Goal: Task Accomplishment & Management: Manage account settings

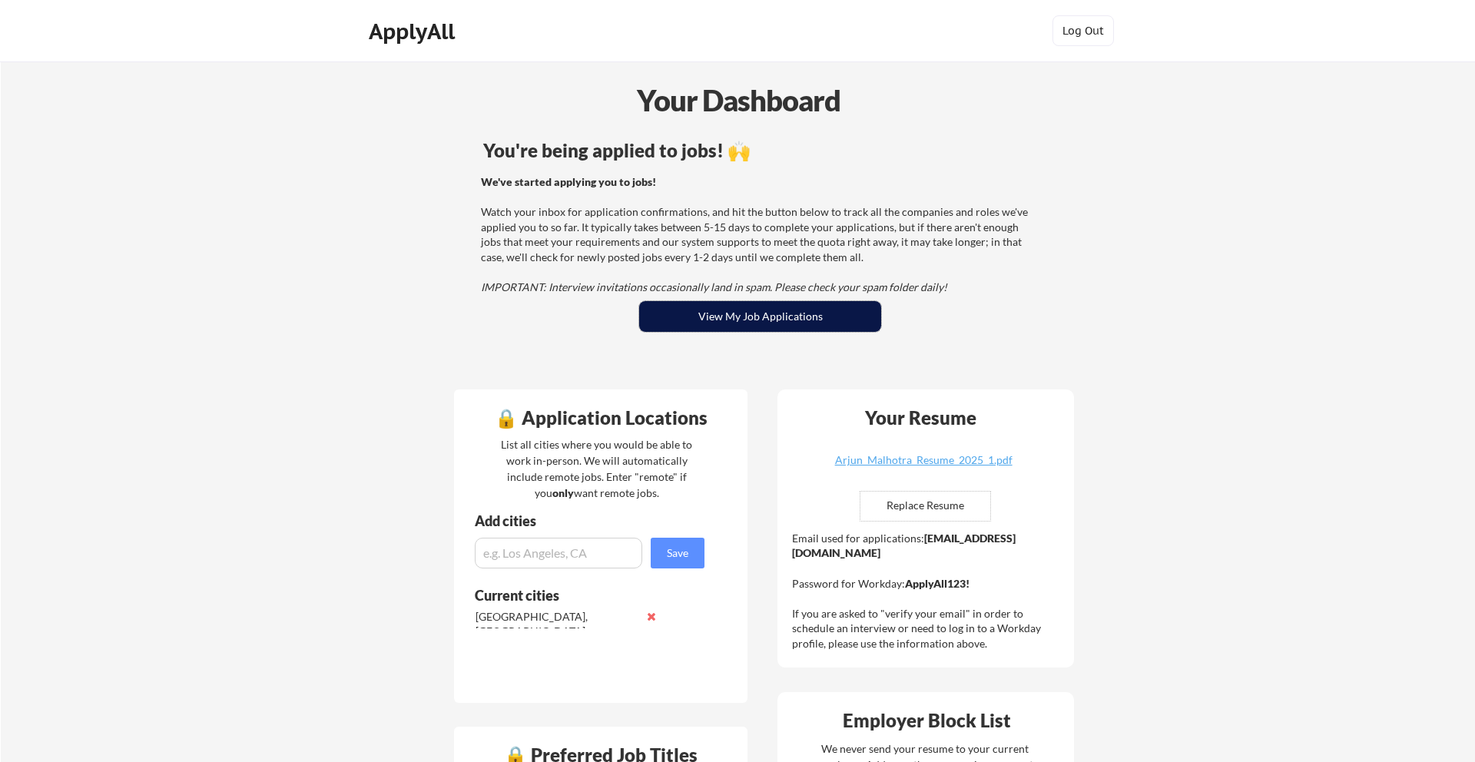
click at [798, 313] on button "View My Job Applications" at bounding box center [760, 316] width 242 height 31
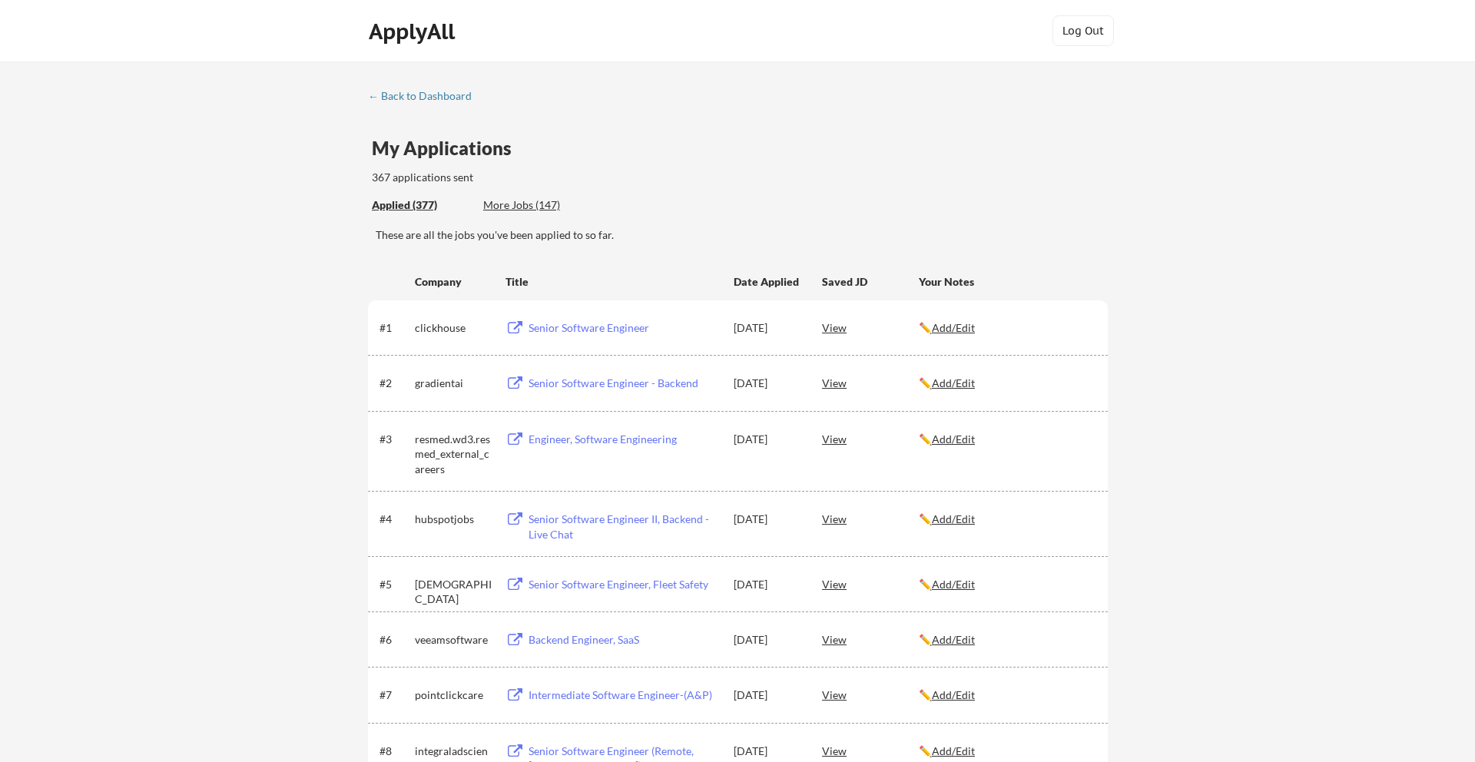
click at [607, 642] on div "Backend Engineer, SaaS" at bounding box center [624, 639] width 191 height 15
click at [1078, 32] on button "Log Out" at bounding box center [1083, 30] width 61 height 31
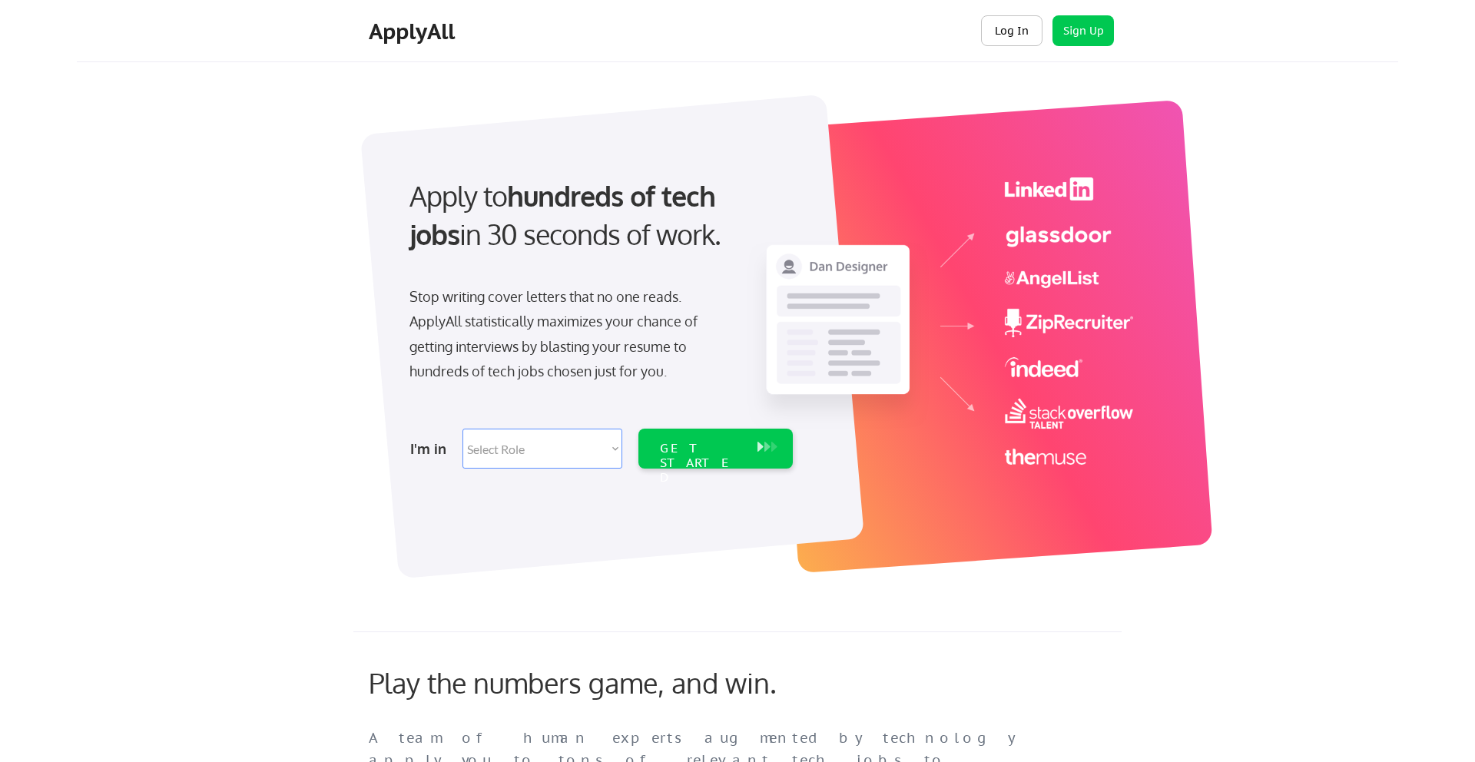
click at [997, 39] on button "Log In" at bounding box center [1011, 30] width 61 height 31
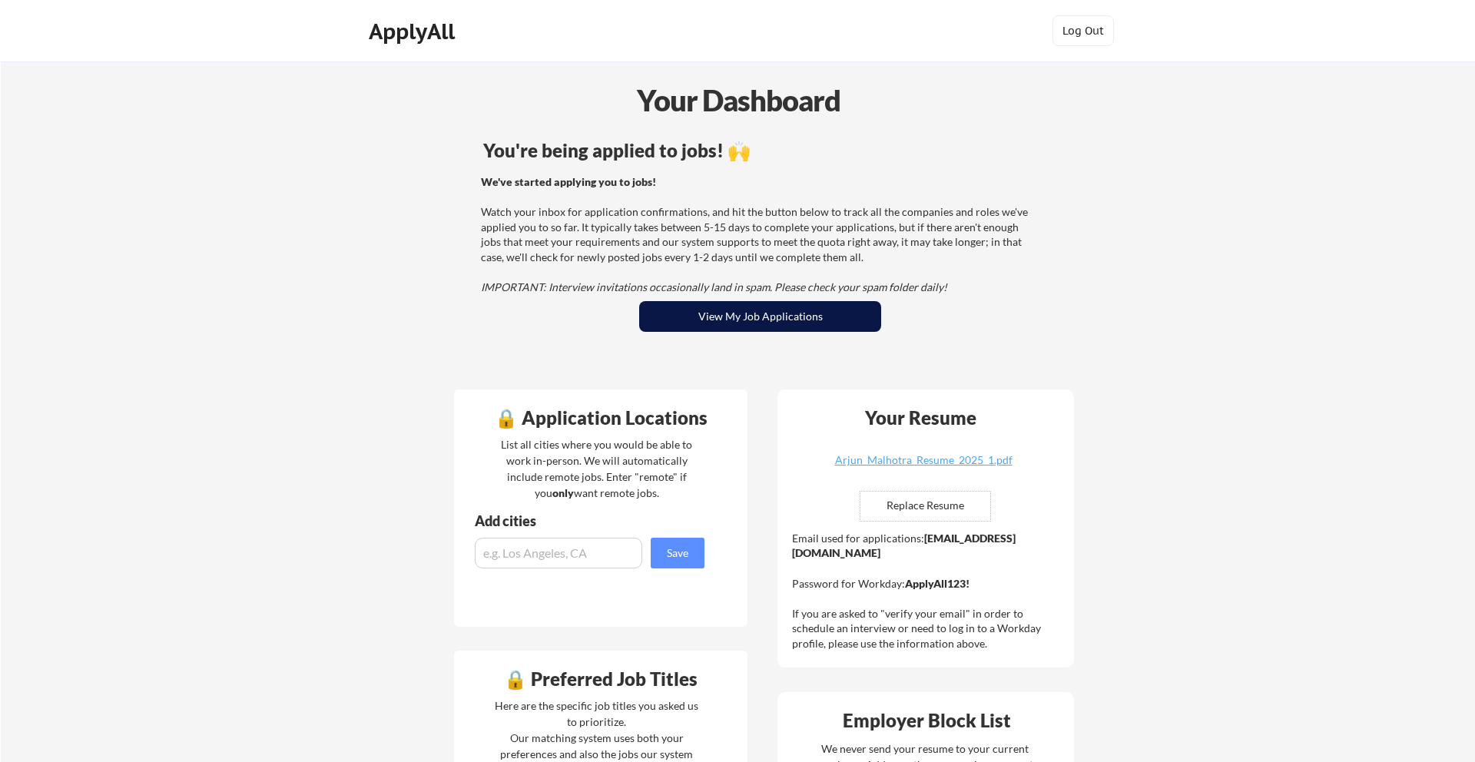
click at [726, 327] on button "View My Job Applications" at bounding box center [760, 316] width 242 height 31
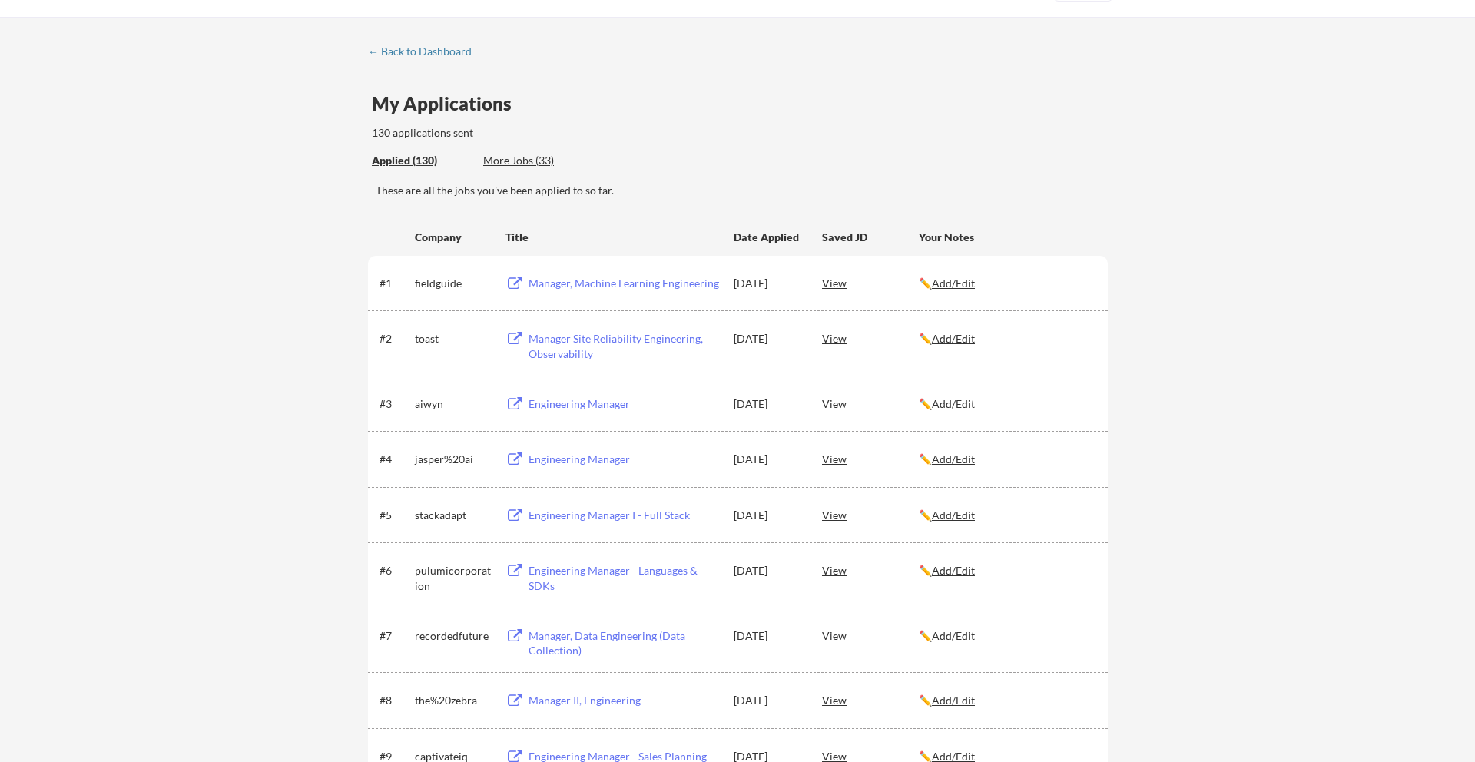
scroll to position [50, 0]
